Goal: Task Accomplishment & Management: Complete application form

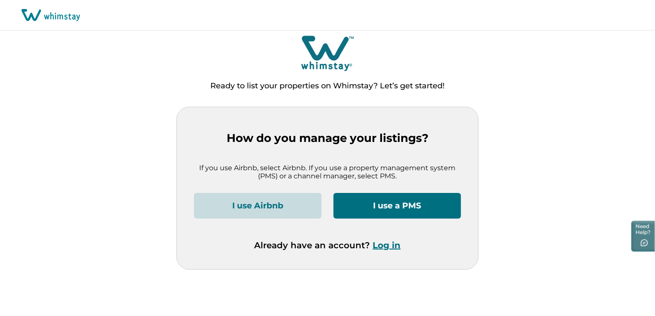
click at [398, 210] on button "I use a PMS" at bounding box center [396, 206] width 127 height 26
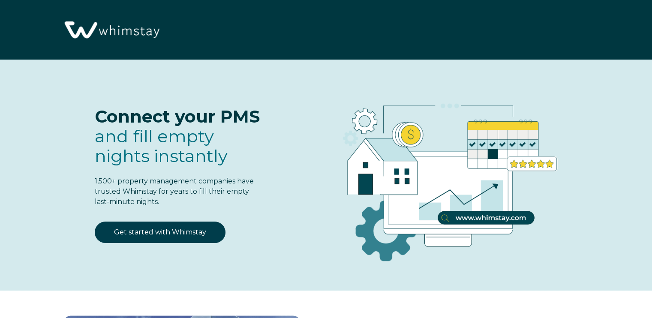
select select "US"
select select "Standard"
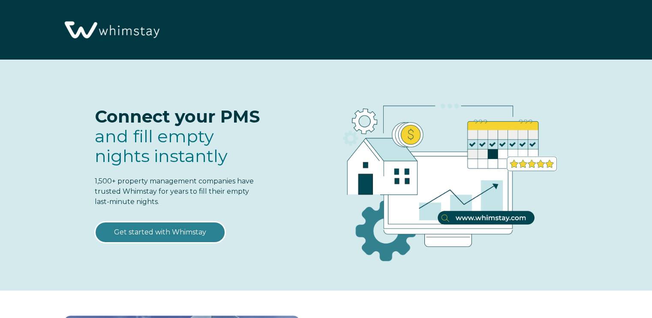
click at [185, 230] on link "Get started with Whimstay" at bounding box center [160, 232] width 131 height 21
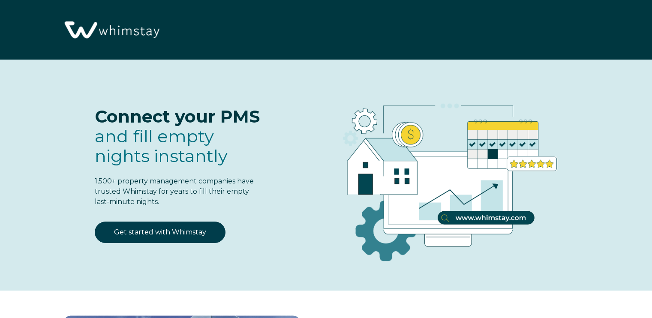
select select "US"
select select "Standard"
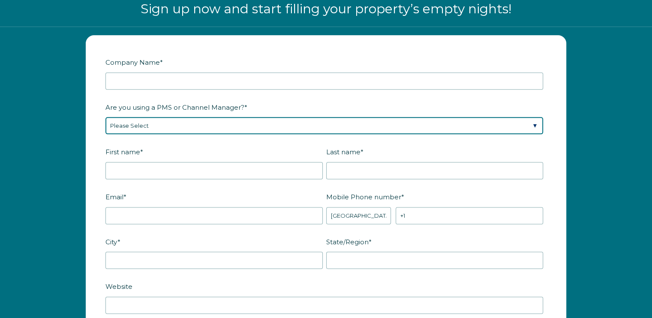
click at [436, 127] on select "Please Select Barefoot BookingPal Boost Brightside CiiRUS Escapia Guesty Hostaw…" at bounding box center [325, 125] width 438 height 17
select select "Lodgify"
click at [106, 117] on select "Please Select Barefoot BookingPal Boost Brightside CiiRUS Escapia Guesty Hostaw…" at bounding box center [325, 125] width 438 height 17
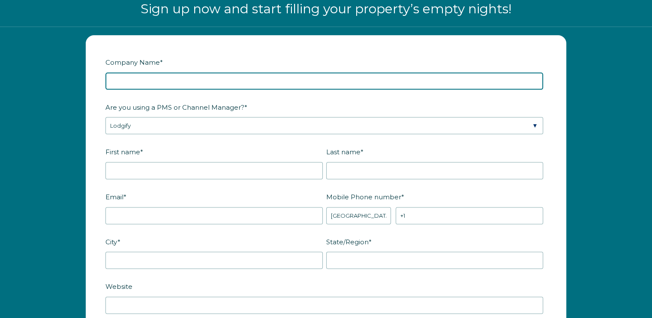
click at [168, 82] on input "Company Name *" at bounding box center [325, 80] width 438 height 17
type input "Randy Justice properties llc"
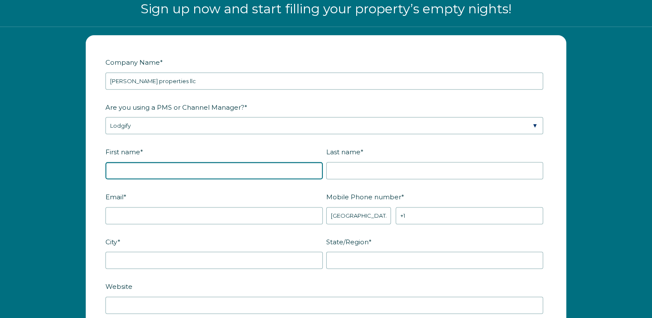
type input "Randy Wade"
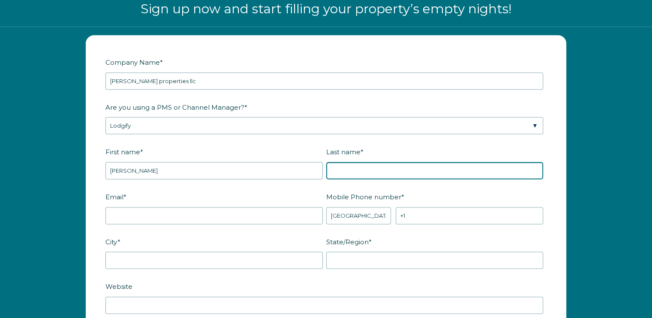
type input "Justice"
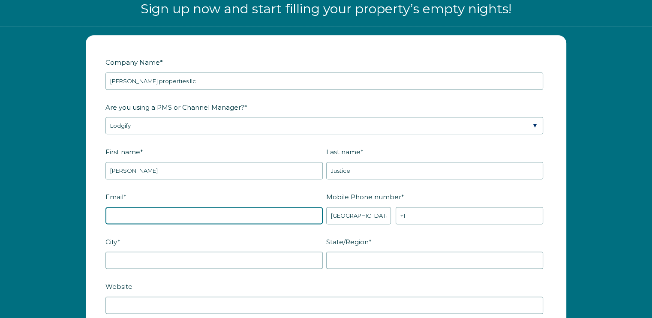
type input "buffaloplayhouse@gmail.com"
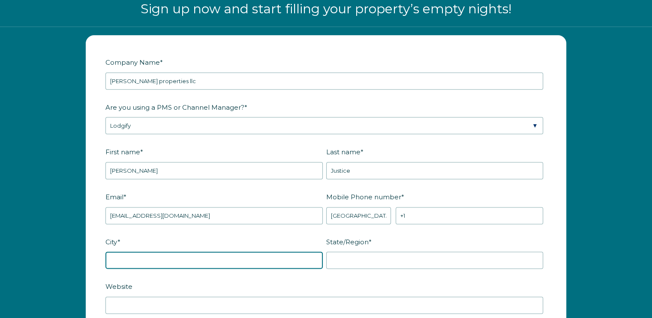
type input "Lincolnton"
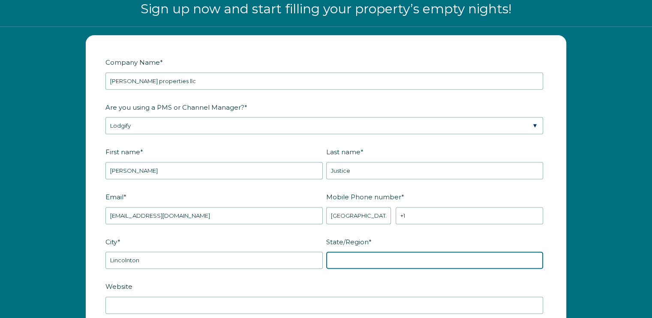
type input "North Carolina"
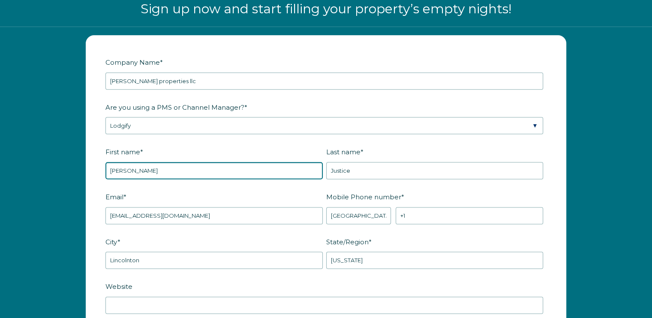
click at [157, 169] on input "Randy Wade" at bounding box center [214, 170] width 217 height 17
type input "Randy"
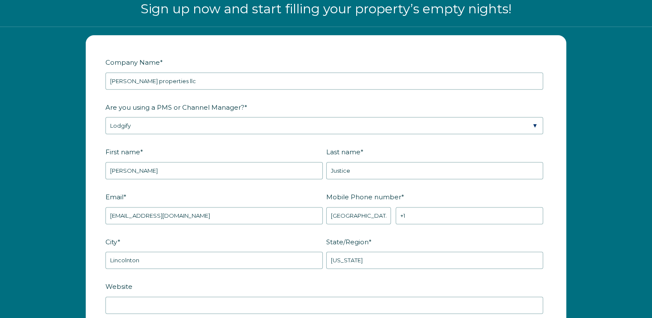
click at [172, 145] on label "First name *" at bounding box center [216, 152] width 221 height 15
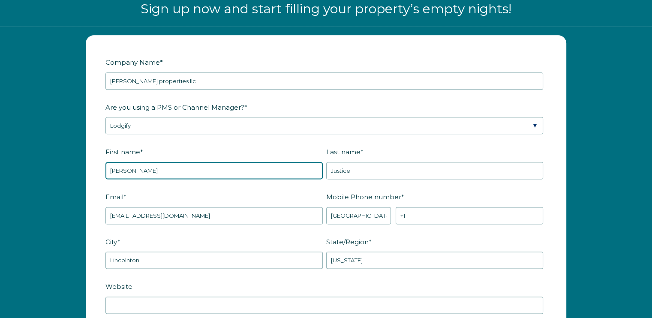
click at [172, 162] on input "Randy" at bounding box center [214, 170] width 217 height 17
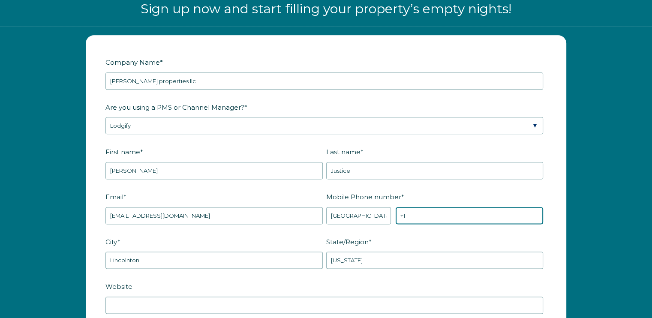
click at [424, 216] on input "+1" at bounding box center [470, 215] width 148 height 17
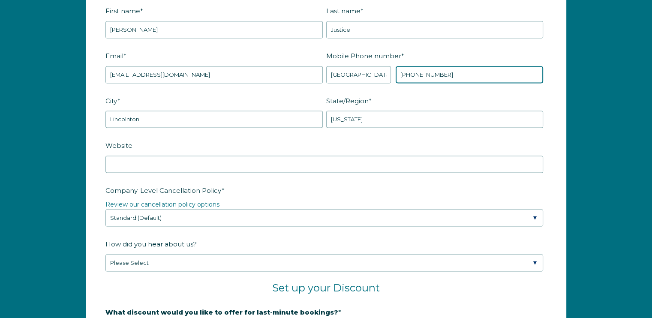
scroll to position [1199, 0]
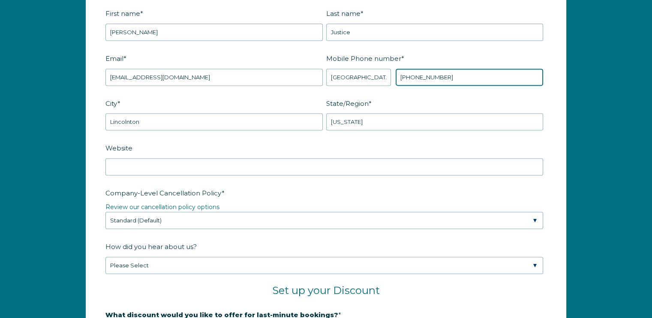
type input "+1 704-748-3839"
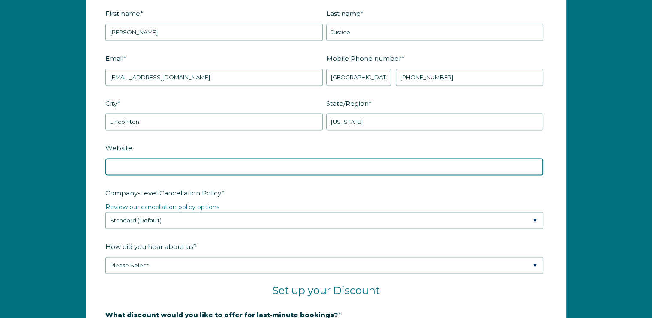
click at [170, 167] on input "Website" at bounding box center [325, 166] width 438 height 17
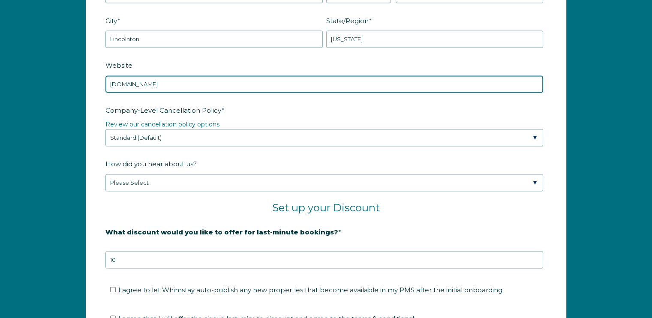
scroll to position [1284, 0]
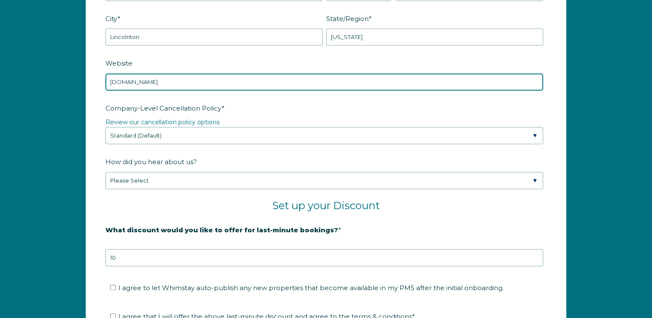
type input "www.buffaloplayhouse.com"
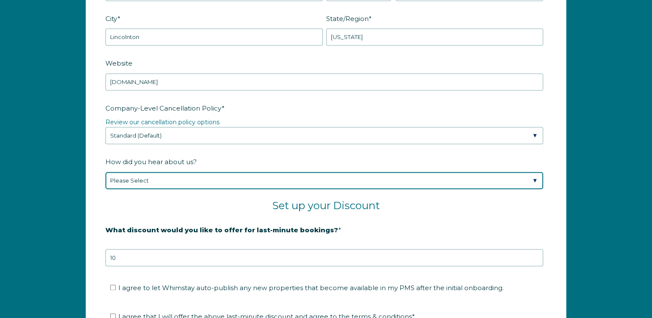
click at [489, 179] on select "Please Select Found Whimstay through a Google search Spoke to a Whimstay salesp…" at bounding box center [325, 180] width 438 height 17
select select "Social Media"
click at [106, 172] on select "Please Select Found Whimstay through a Google search Spoke to a Whimstay salesp…" at bounding box center [325, 180] width 438 height 17
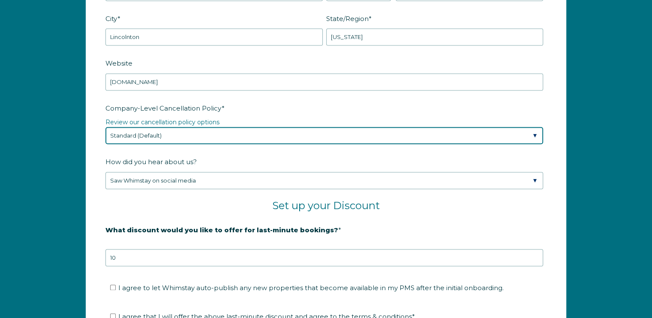
click at [206, 129] on select "Please Select Partial Standard (Default) Moderate Strict" at bounding box center [325, 135] width 438 height 17
click at [106, 127] on select "Please Select Partial Standard (Default) Moderate Strict" at bounding box center [325, 135] width 438 height 17
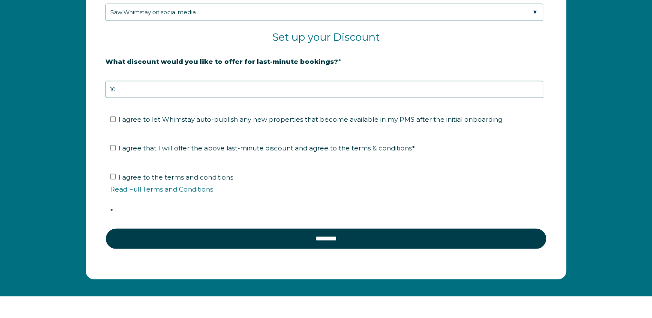
scroll to position [1455, 0]
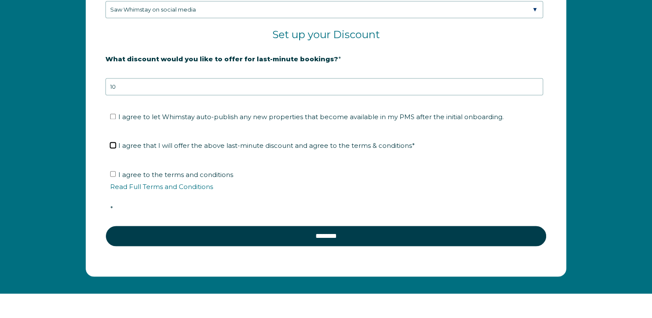
click at [115, 144] on input "I agree that I will offer the above last-minute discount and agree to the terms…" at bounding box center [113, 145] width 6 height 6
checkbox input "true"
click at [113, 173] on input "I agree to the terms and conditions Read Full Terms and Conditions *" at bounding box center [113, 174] width 6 height 6
checkbox input "true"
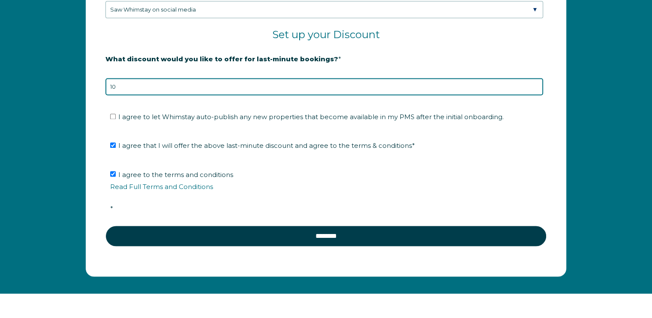
click at [135, 89] on input "10" at bounding box center [325, 86] width 438 height 17
click at [536, 85] on input "9" at bounding box center [325, 86] width 438 height 17
click at [536, 80] on input "10" at bounding box center [325, 86] width 438 height 17
click at [536, 80] on input "11" at bounding box center [325, 86] width 438 height 17
click at [536, 88] on input "11" at bounding box center [325, 86] width 438 height 17
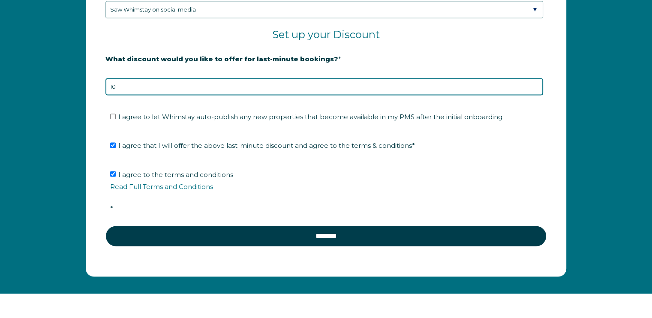
type input "10"
click at [535, 86] on input "10" at bounding box center [325, 86] width 438 height 17
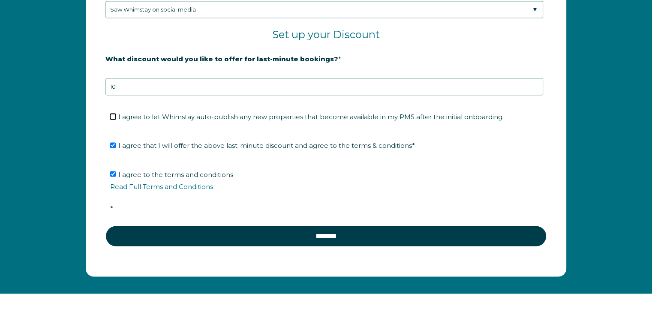
click at [112, 114] on input "I agree to let Whimstay auto-publish any new properties that become available i…" at bounding box center [113, 117] width 6 height 6
checkbox input "true"
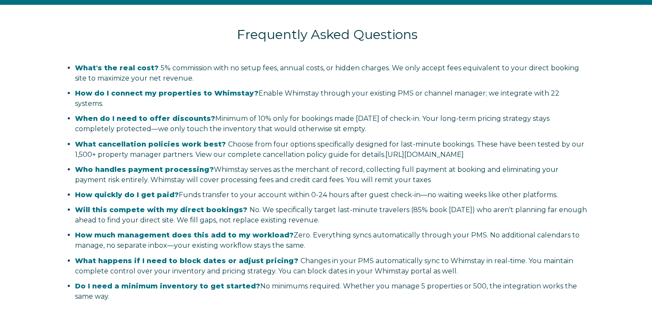
scroll to position [1763, 0]
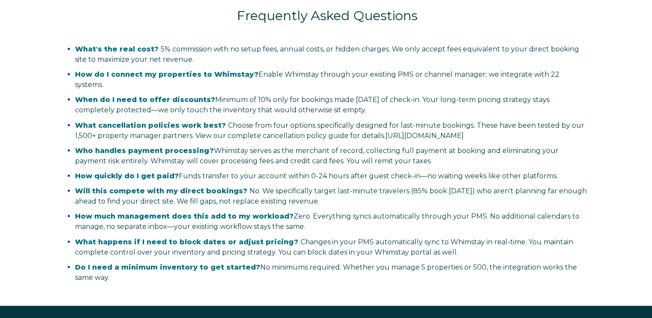
click at [650, 255] on div "Frequently Asked Questions What's the real cost? 5% commission with no setup fe…" at bounding box center [326, 146] width 652 height 320
copy ul "Changes in your PMS automatically sync to Whimstay in real-time. You maintain c…"
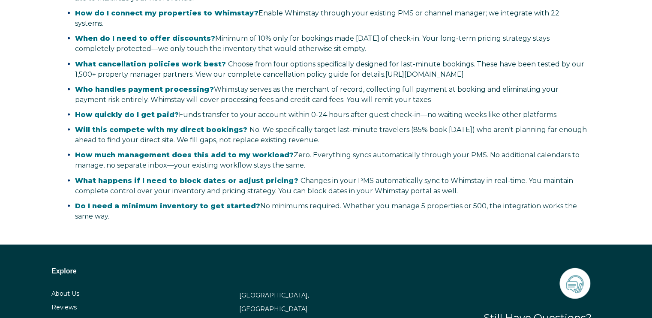
scroll to position [1829, 0]
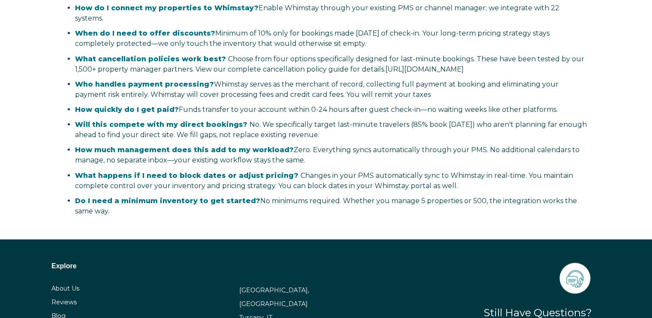
click at [616, 187] on div "Frequently Asked Questions What's the real cost? 5% commission with no setup fe…" at bounding box center [327, 73] width 637 height 307
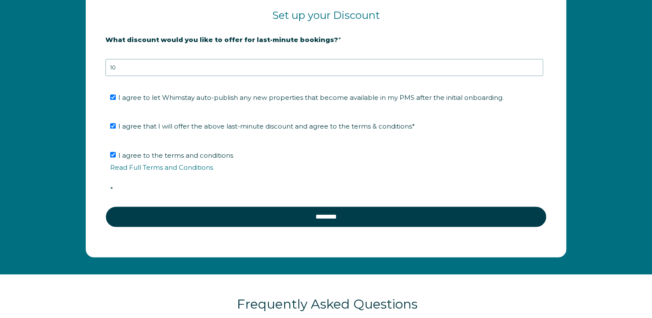
scroll to position [1445, 0]
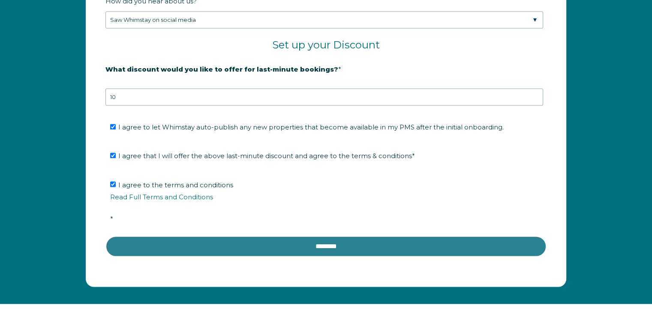
click at [313, 241] on input "********" at bounding box center [326, 246] width 441 height 21
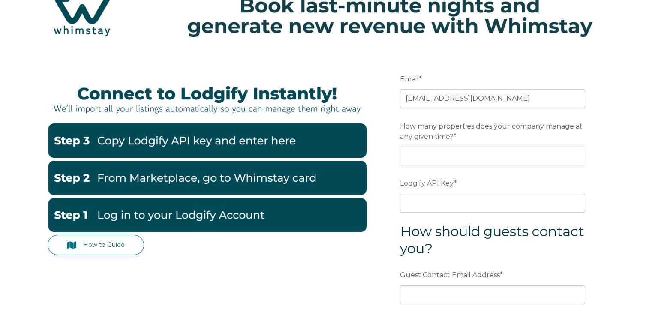
scroll to position [85, 0]
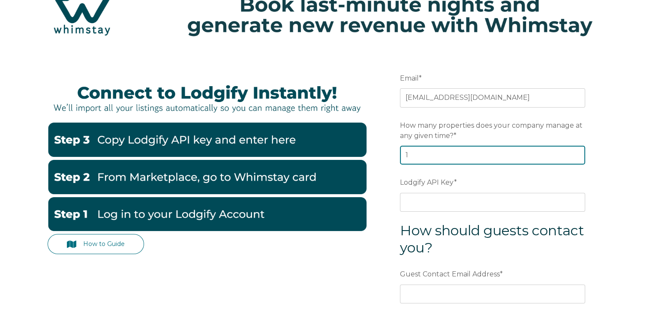
type input "1"
click at [577, 154] on input "1" at bounding box center [492, 155] width 185 height 19
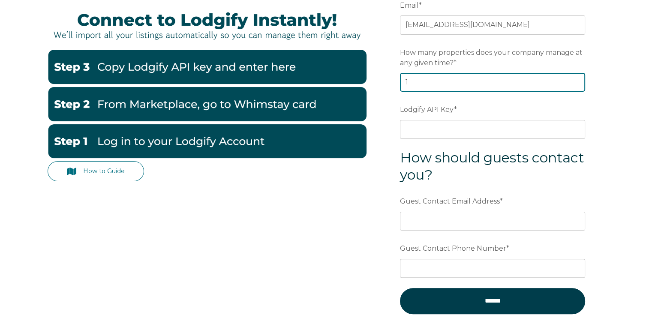
scroll to position [154, 0]
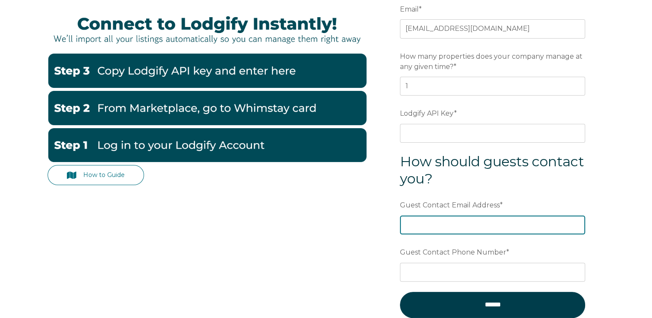
click at [456, 226] on input "Guest Contact Email Address *" at bounding box center [492, 225] width 185 height 19
type input "[EMAIL_ADDRESS][DOMAIN_NAME]"
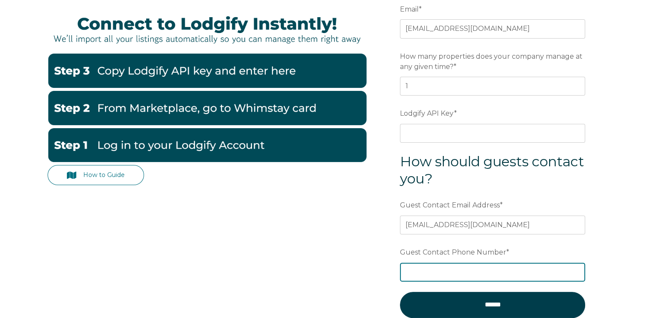
click at [492, 275] on input "Guest Contact Phone Number *" at bounding box center [492, 272] width 185 height 19
type input "[PHONE_NUMBER]"
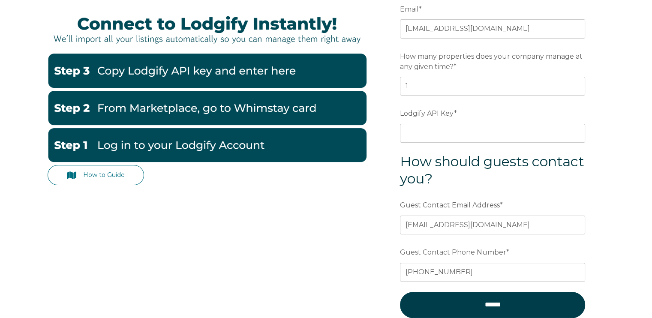
click at [642, 248] on div "How to Guide Email * buffaloplayhouse@gmail.com Preferred language SDR How many…" at bounding box center [326, 182] width 652 height 400
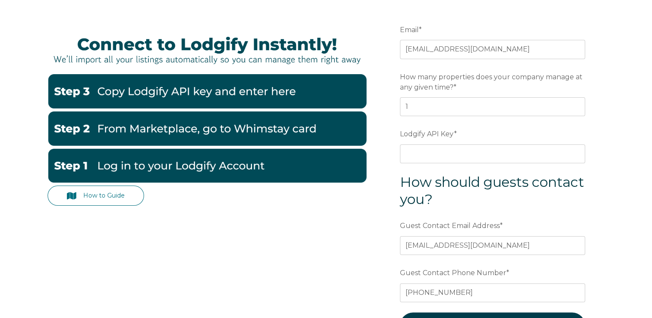
scroll to position [133, 0]
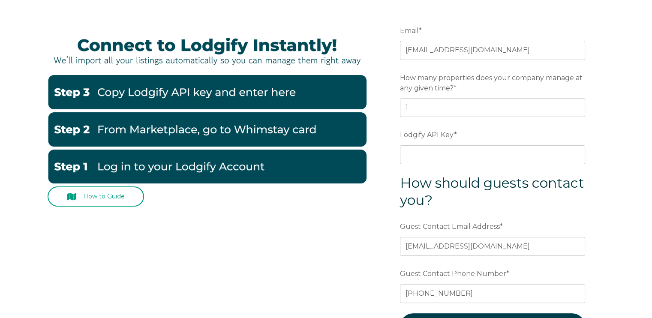
click at [116, 195] on link "How to Guide" at bounding box center [96, 197] width 97 height 20
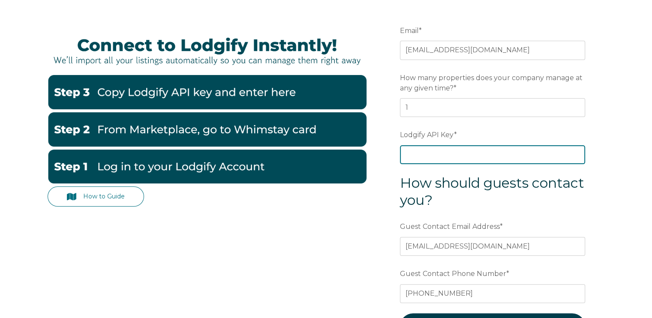
click at [444, 150] on input "Lodgify API Key *" at bounding box center [492, 154] width 185 height 19
paste input "s++xtlT3jFwslivgo9J1XPbToQ/DIr8TdiK0oY1H3oJjuCK7kpiX9FMcAQaY2Oih"
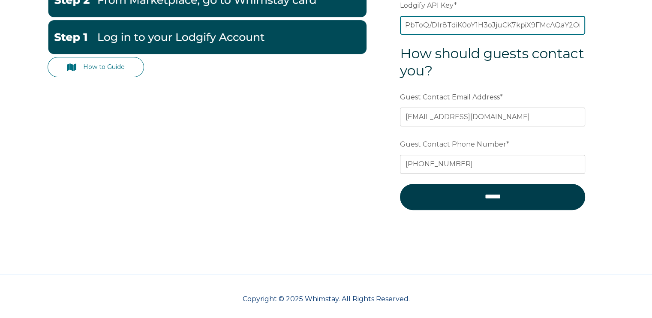
scroll to position [268, 0]
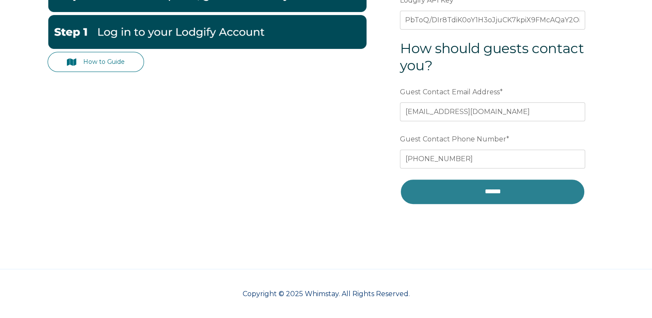
click at [496, 193] on input "******" at bounding box center [492, 192] width 185 height 26
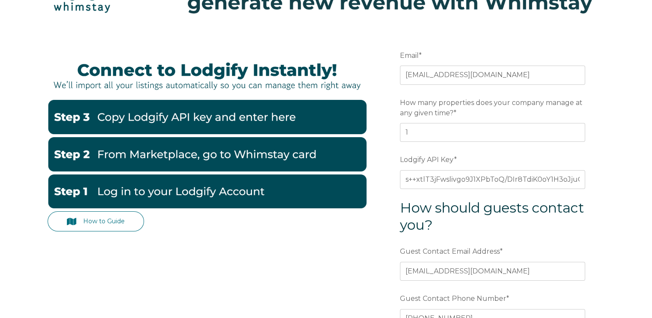
scroll to position [109, 0]
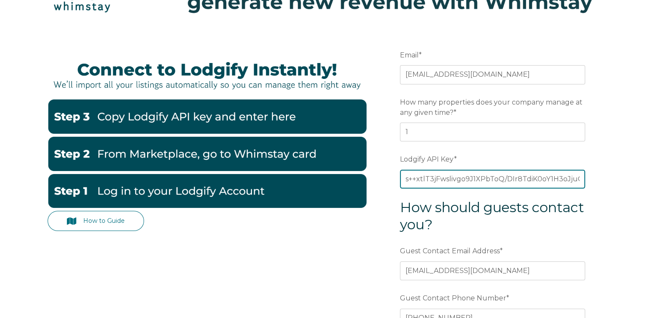
click at [571, 177] on input "s++xtlT3jFwslivgo9J1XPbToQ/DIr8TdiK0oY1H3oJjuCK7kpiX9FMcAQaY2Oih" at bounding box center [492, 179] width 185 height 19
type input "h"
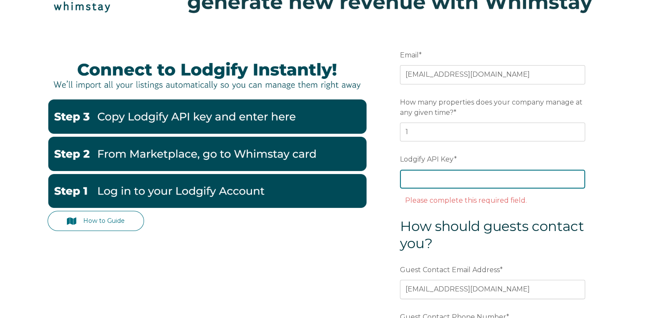
paste input "s++xtlT3jFwslivgo9J1XPbToQ/DIr8TdiK0oY1H3oJjuCK7kpiX9FMcAQaY2Oih"
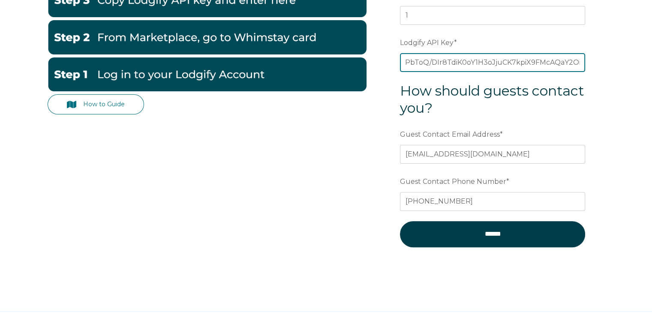
scroll to position [232, 0]
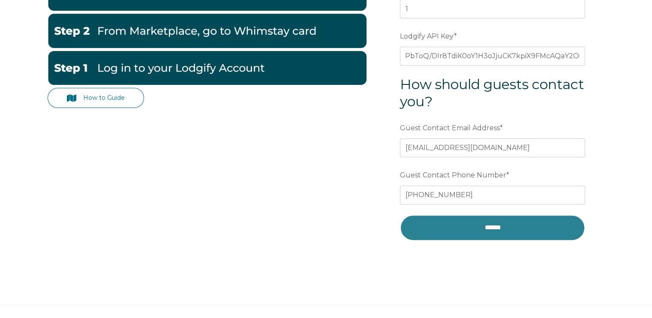
click at [491, 230] on input "******" at bounding box center [492, 228] width 185 height 26
click at [491, 225] on input "******" at bounding box center [492, 228] width 185 height 26
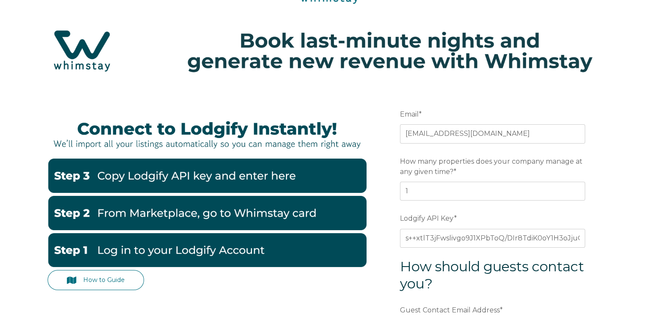
scroll to position [124, 0]
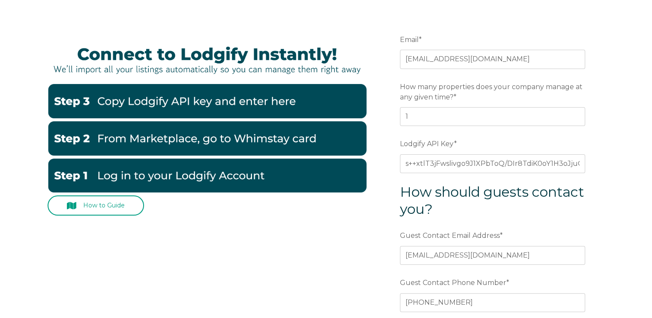
click at [119, 203] on link "How to Guide" at bounding box center [96, 206] width 97 height 20
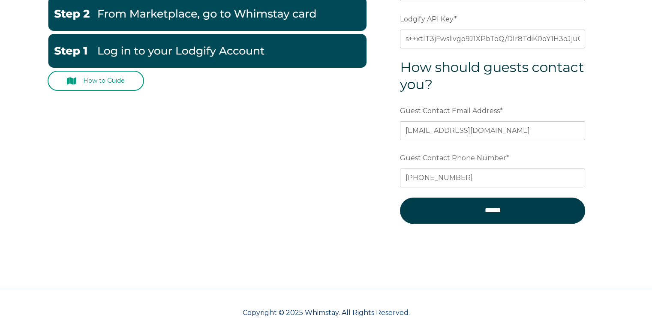
scroll to position [256, 0]
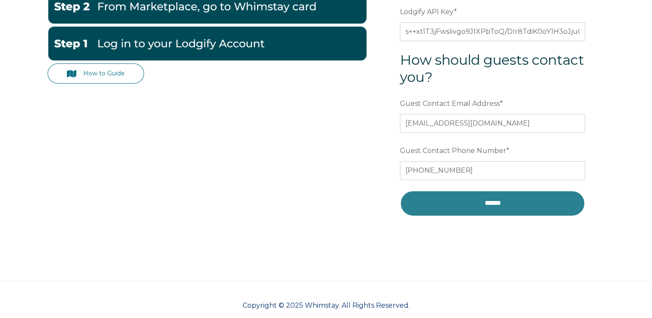
click at [496, 201] on input "******" at bounding box center [492, 203] width 185 height 26
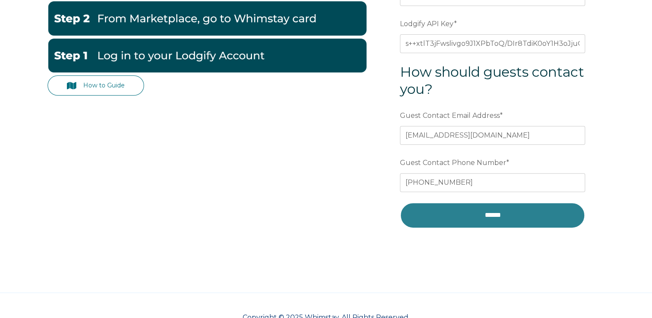
scroll to position [245, 0]
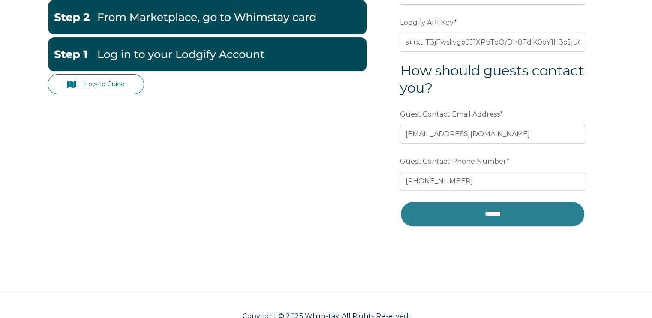
click at [493, 216] on input "******" at bounding box center [492, 214] width 185 height 26
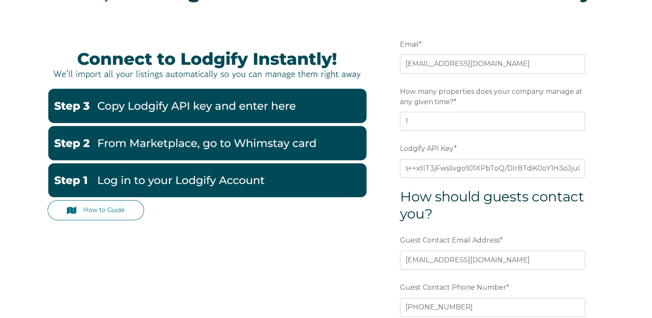
scroll to position [117, 0]
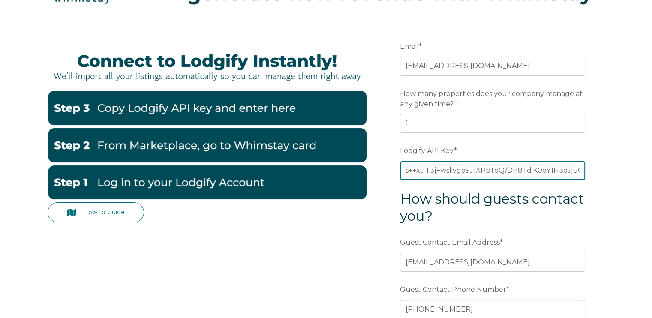
click at [568, 174] on input "s++xtlT3jFwslivgo9J1XPbToQ/DIr8TdiK0oY1H3oJjuCK7kpiX9FMcAQaY2Oih" at bounding box center [492, 170] width 185 height 19
type input "h"
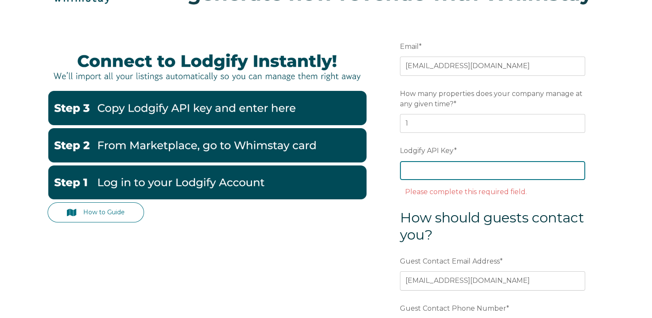
click at [470, 170] on input "Lodgify API Key *" at bounding box center [492, 170] width 185 height 19
paste input "s++xtlT3jFwslivgo9J1XPbToQ/DIr8TdiK0oY1H3oJjuCK7kpiX9FMcAQaY2Oih"
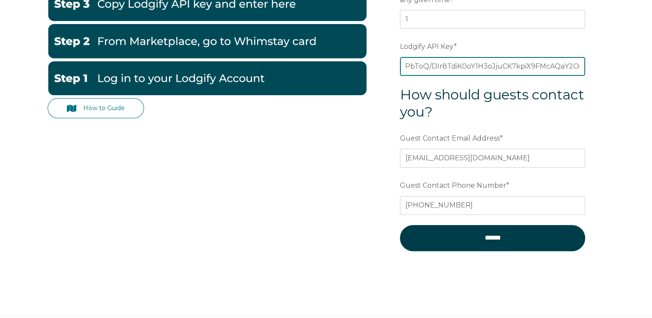
scroll to position [225, 0]
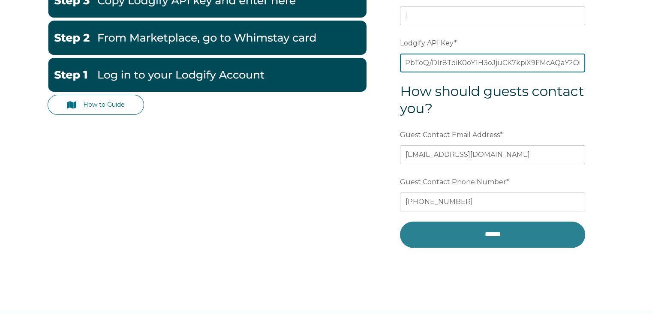
type input "s++xtlT3jFwslivgo9J1XPbToQ/DIr8TdiK0oY1H3oJjuCK7kpiX9FMcAQaY2Oih"
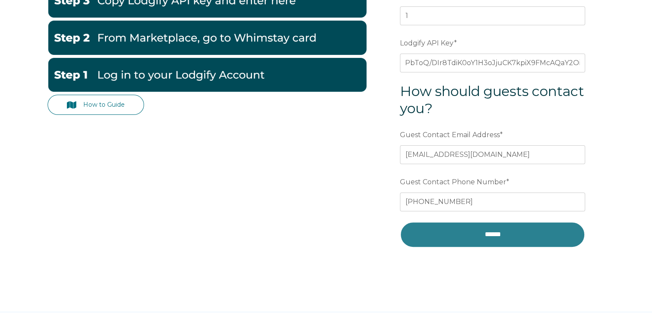
click at [501, 236] on input "******" at bounding box center [492, 235] width 185 height 26
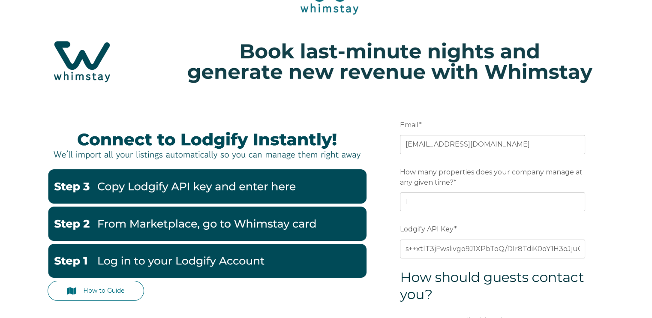
scroll to position [0, 0]
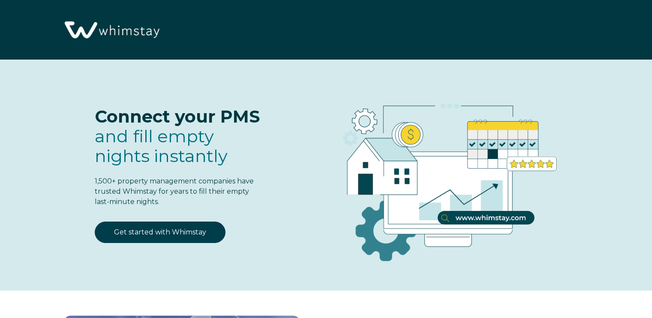
select select "US"
select select "Standard"
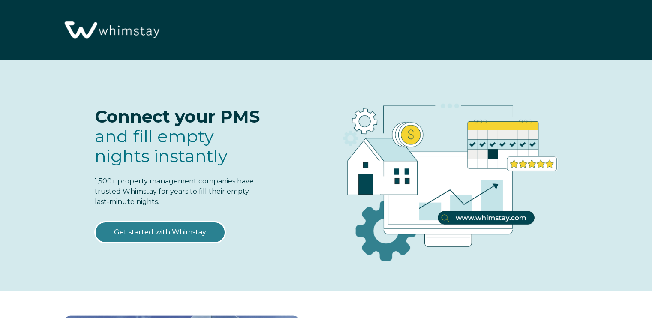
click at [149, 233] on link "Get started with Whimstay" at bounding box center [160, 232] width 131 height 21
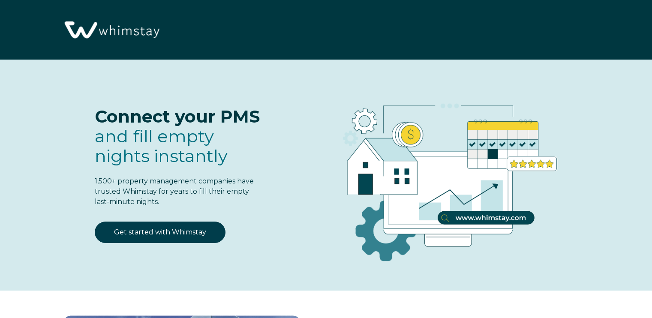
scroll to position [1060, 0]
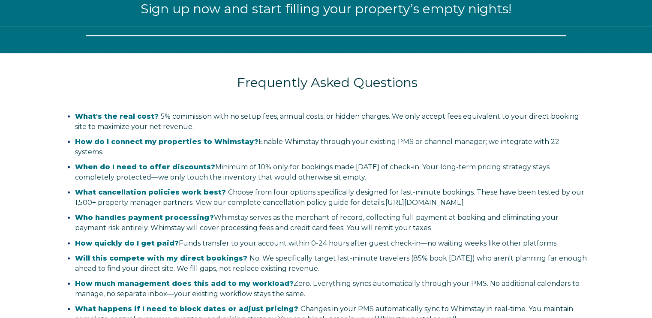
select select "US"
select select "Standard"
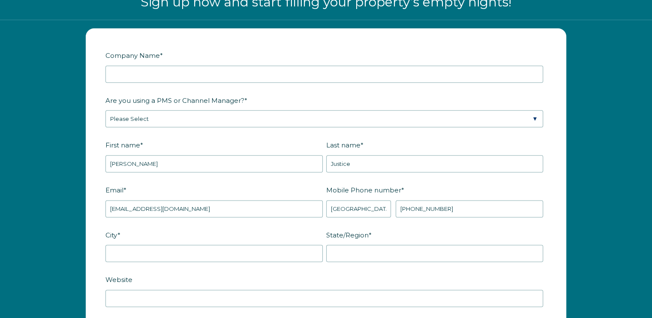
scroll to position [1065, 0]
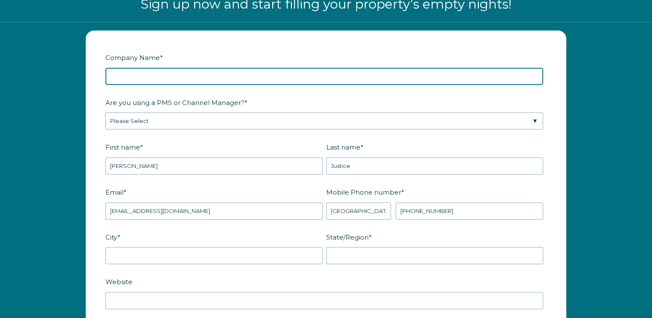
click at [335, 77] on input "Company Name *" at bounding box center [325, 76] width 438 height 17
type input "Randy Justice properties llc"
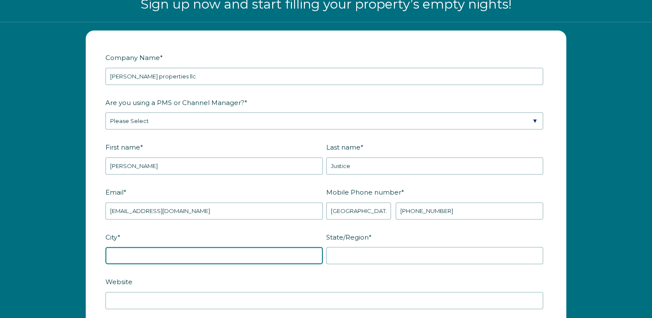
type input "Lincolnton"
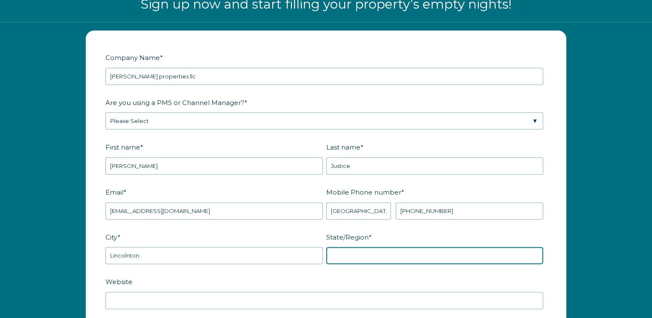
type input "North Carolina"
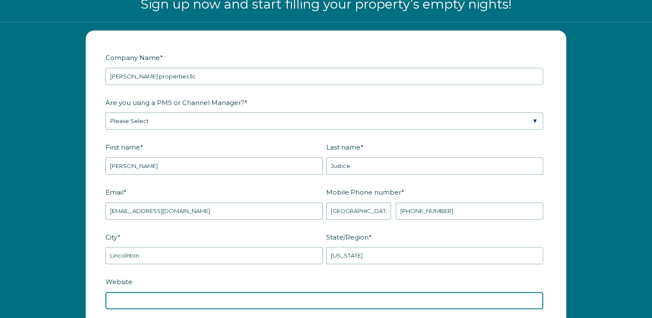
type input "www.buffaloplayhouse.com"
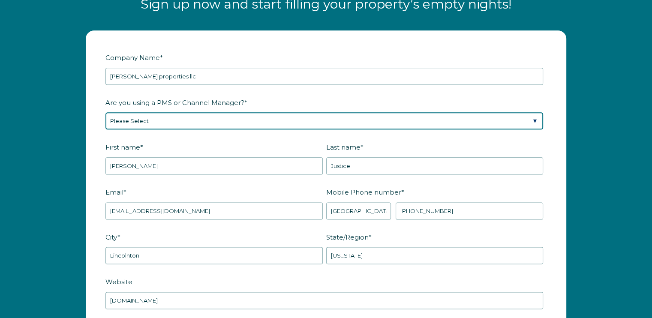
click at [193, 120] on select "Please Select Barefoot BookingPal Boost Brightside CiiRUS Escapia Guesty Hostaw…" at bounding box center [325, 120] width 438 height 17
select select "Lodgify"
click at [106, 112] on select "Please Select Barefoot BookingPal Boost Brightside CiiRUS Escapia Guesty Hostaw…" at bounding box center [325, 120] width 438 height 17
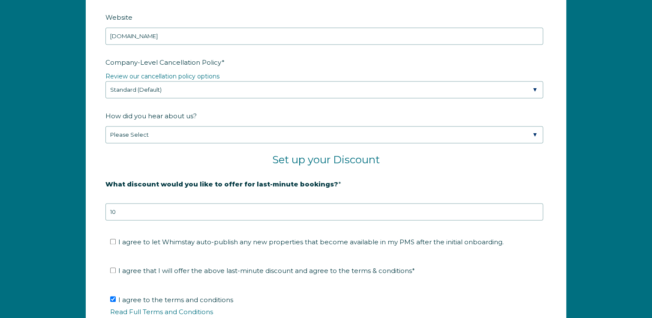
scroll to position [1338, 0]
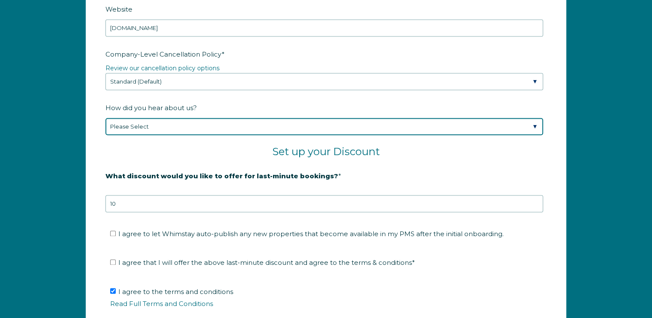
click at [368, 125] on select "Please Select Found Whimstay through a Google search Spoke to a Whimstay salesp…" at bounding box center [325, 126] width 438 height 17
select select "Social Media"
click at [106, 118] on select "Please Select Found Whimstay through a Google search Spoke to a Whimstay salesp…" at bounding box center [325, 126] width 438 height 17
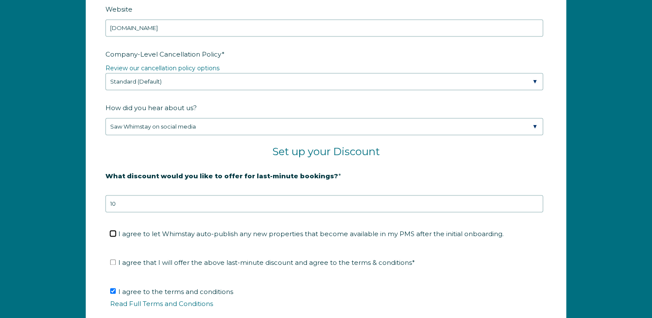
click at [112, 231] on input "I agree to let Whimstay auto-publish any new properties that become available i…" at bounding box center [113, 234] width 6 height 6
checkbox input "true"
click at [114, 260] on input "I agree that I will offer the above last-minute discount and agree to the terms…" at bounding box center [113, 263] width 6 height 6
checkbox input "true"
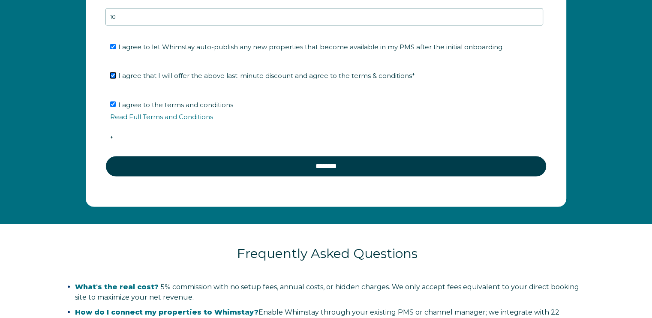
scroll to position [1503, 0]
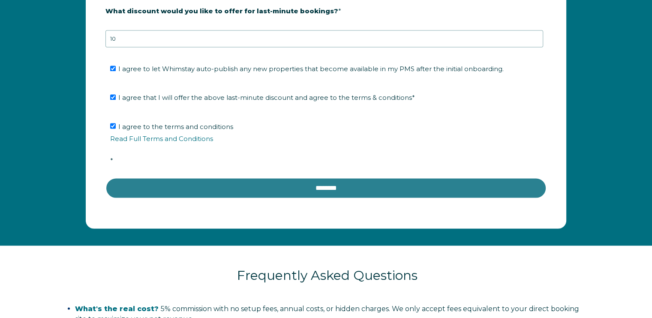
click at [331, 186] on input "********" at bounding box center [326, 188] width 441 height 21
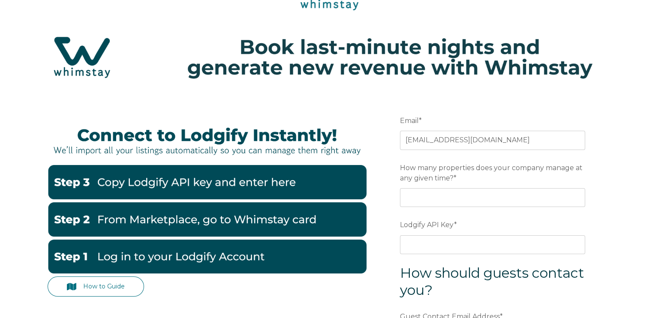
scroll to position [56, 0]
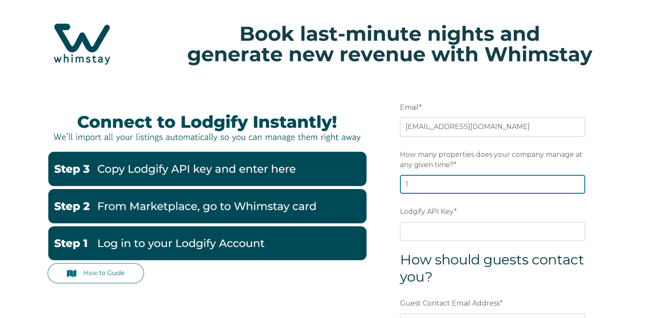
type input "1"
click at [577, 181] on input "1" at bounding box center [492, 184] width 185 height 19
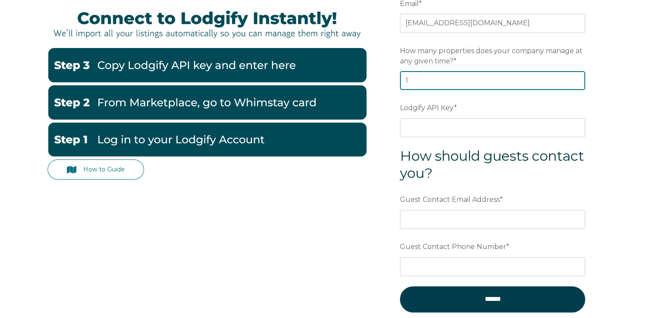
scroll to position [161, 0]
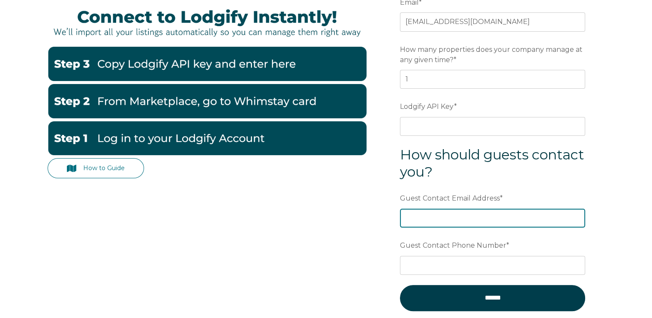
click at [487, 218] on input "Guest Contact Email Address *" at bounding box center [492, 218] width 185 height 19
type input "[EMAIL_ADDRESS][DOMAIN_NAME]"
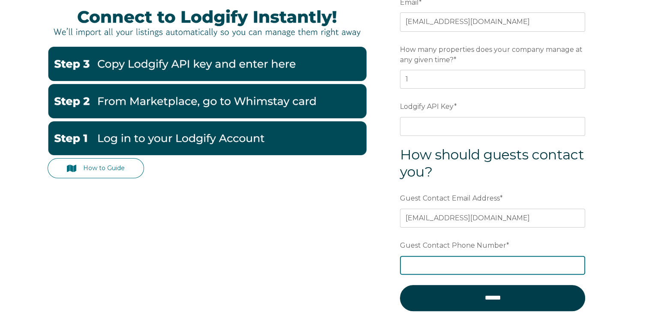
click at [471, 261] on input "Guest Contact Phone Number *" at bounding box center [492, 265] width 185 height 19
type input "[PHONE_NUMBER]"
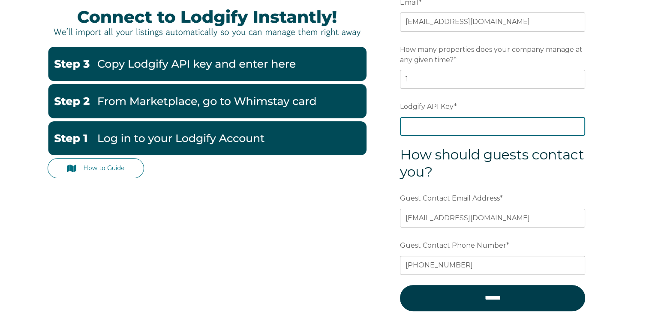
click at [464, 130] on input "Lodgify API Key *" at bounding box center [492, 126] width 185 height 19
paste input "s++xtlT3jFwslivgo9J1XPbToQ/DIr8TdiK0oY1H3oJjuCK7kpiX9FMcAQaY2Oih"
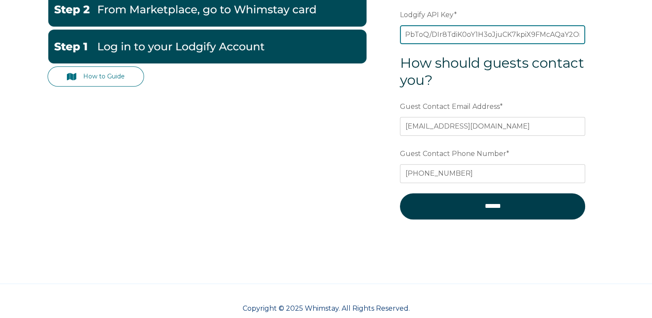
scroll to position [256, 0]
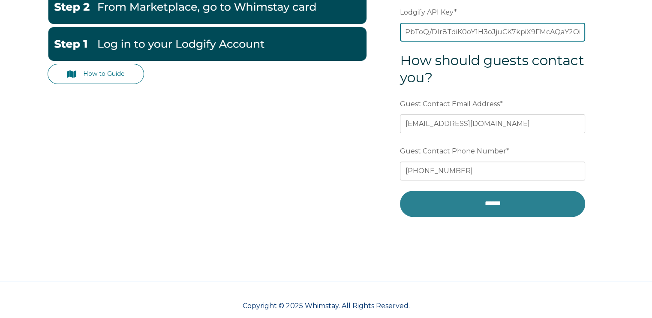
type input "s++xtlT3jFwslivgo9J1XPbToQ/DIr8TdiK0oY1H3oJjuCK7kpiX9FMcAQaY2Oih"
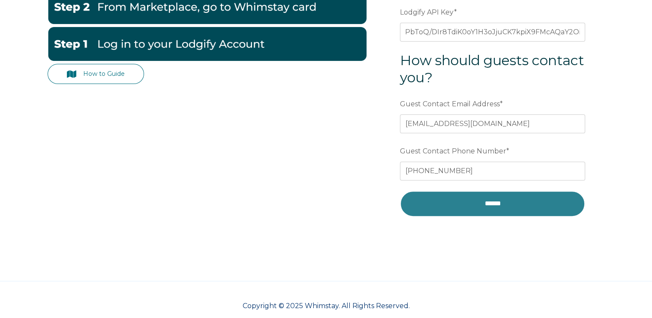
click at [510, 207] on input "******" at bounding box center [492, 204] width 185 height 26
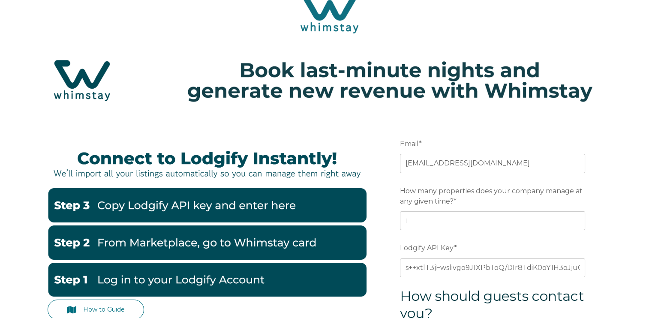
scroll to position [0, 0]
